Goal: Find specific page/section: Find specific page/section

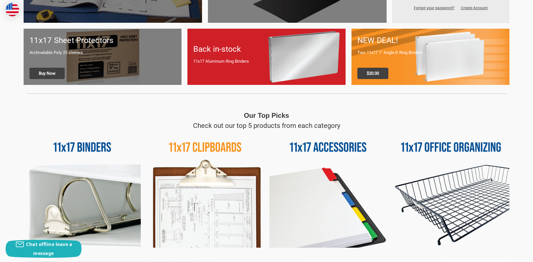
scroll to position [225, 0]
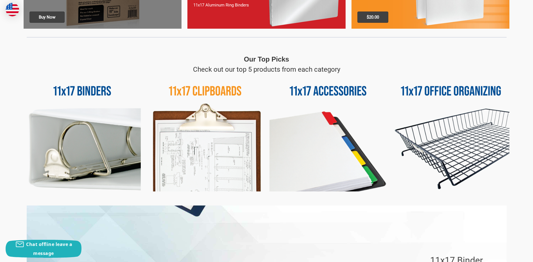
click at [72, 91] on img at bounding box center [82, 133] width 117 height 117
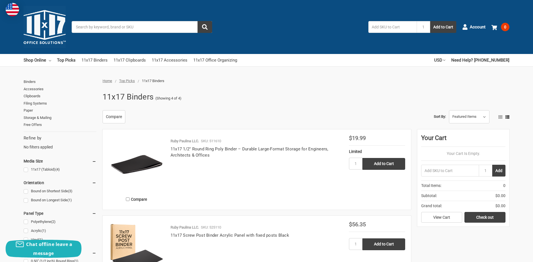
scroll to position [56, 0]
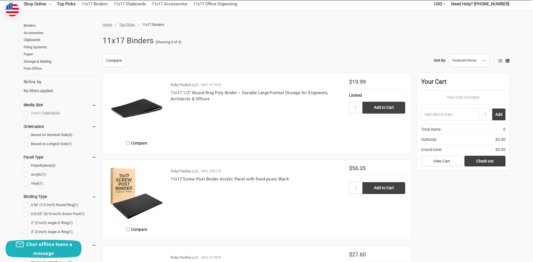
click at [27, 114] on link "11x17 (Tabloid) (4)" at bounding box center [60, 114] width 73 height 8
